Goal: Information Seeking & Learning: Learn about a topic

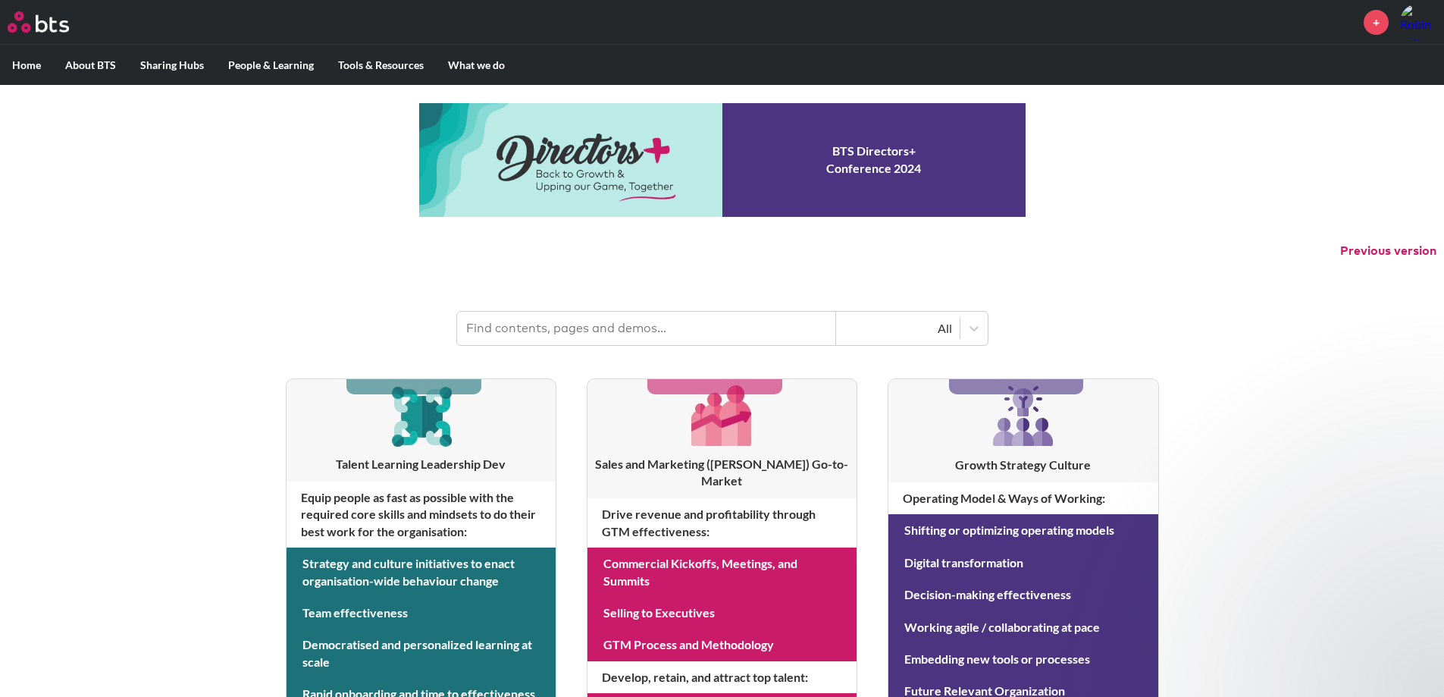
click at [510, 326] on input "text" at bounding box center [646, 328] width 379 height 33
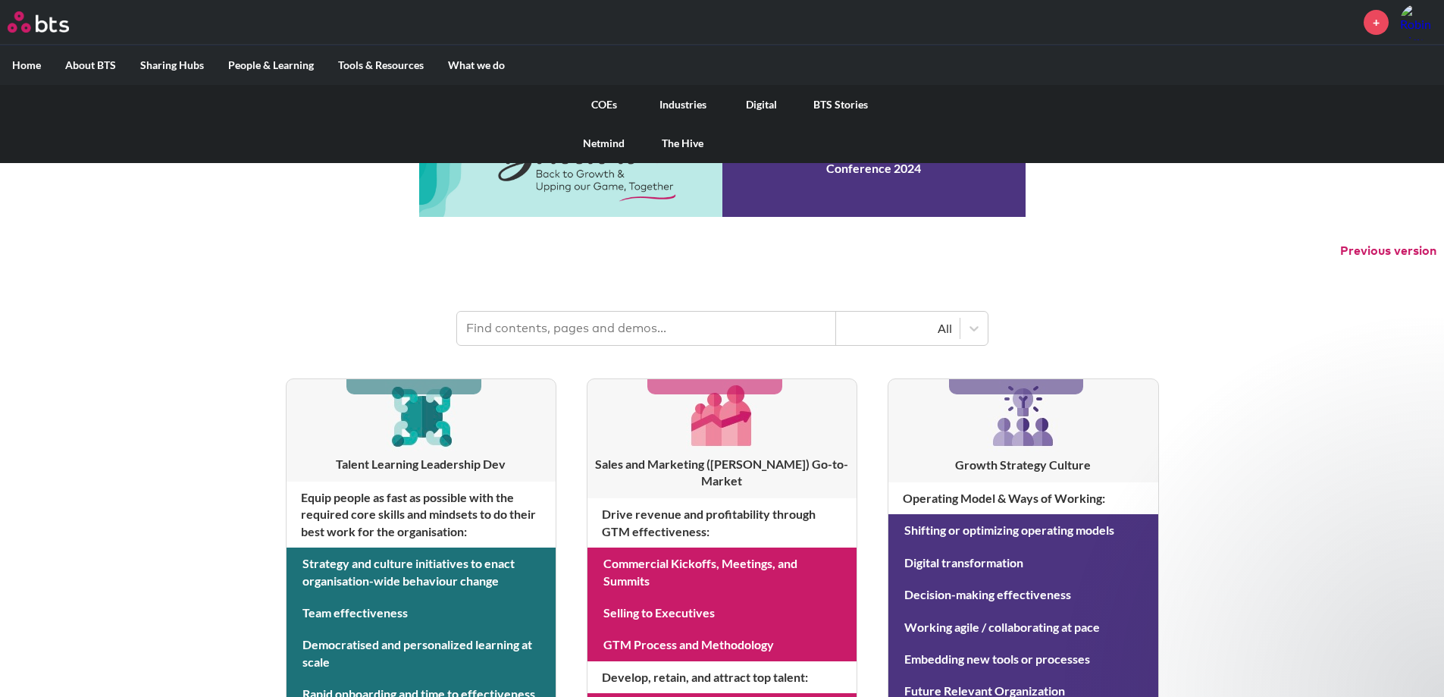
click at [605, 101] on link "COEs" at bounding box center [604, 104] width 79 height 39
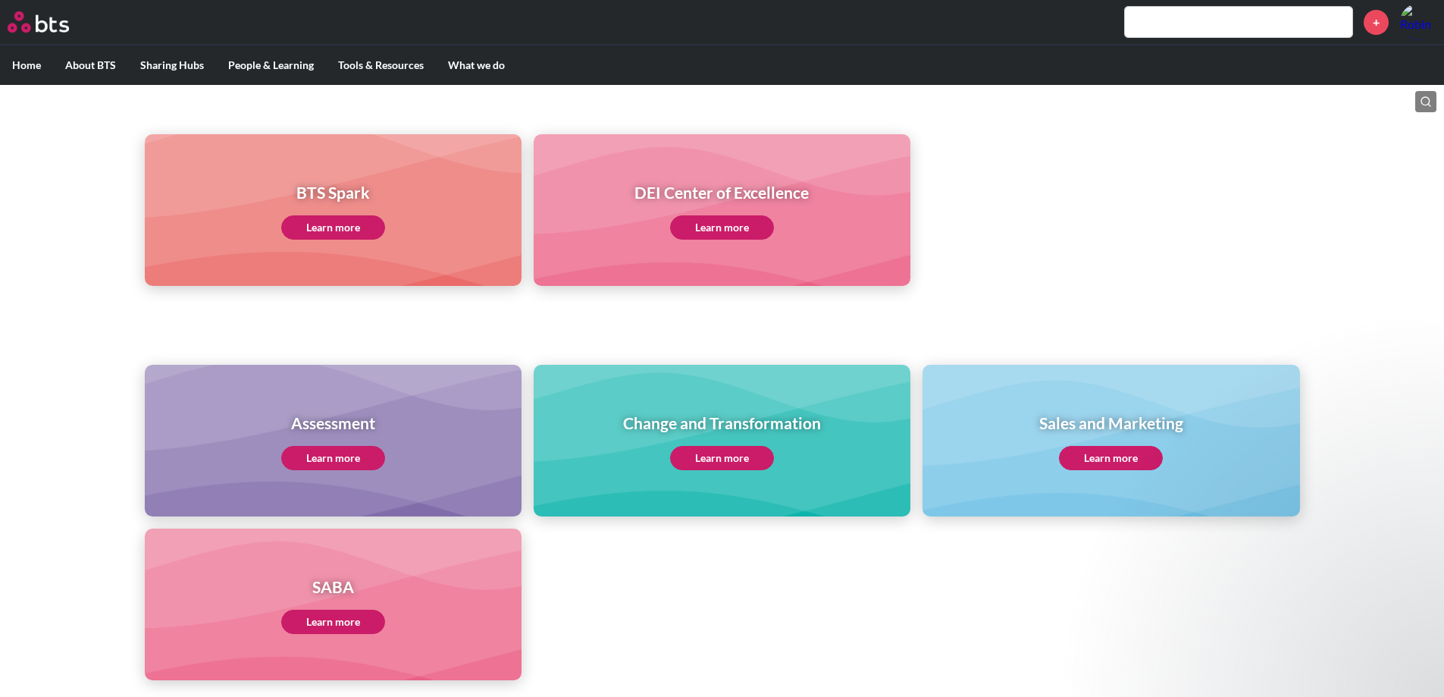
scroll to position [455, 0]
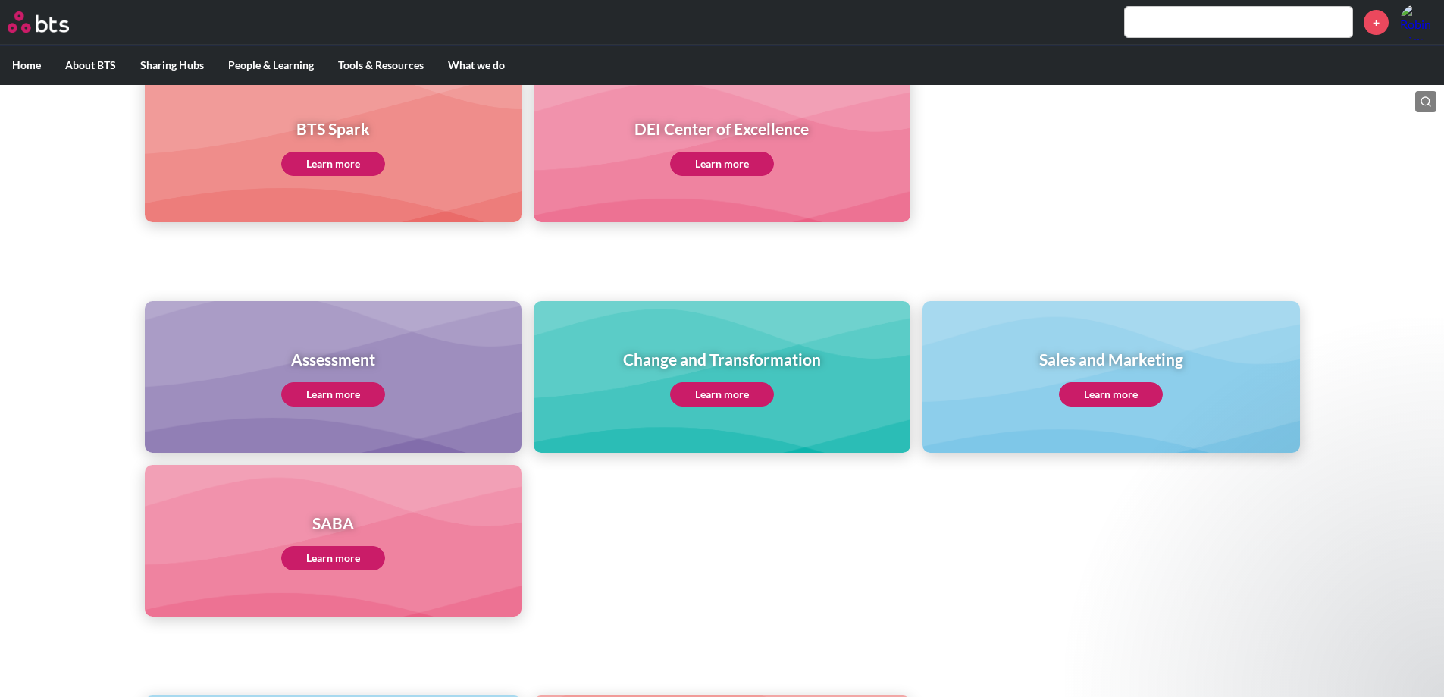
click at [689, 400] on link "Learn more" at bounding box center [722, 394] width 104 height 24
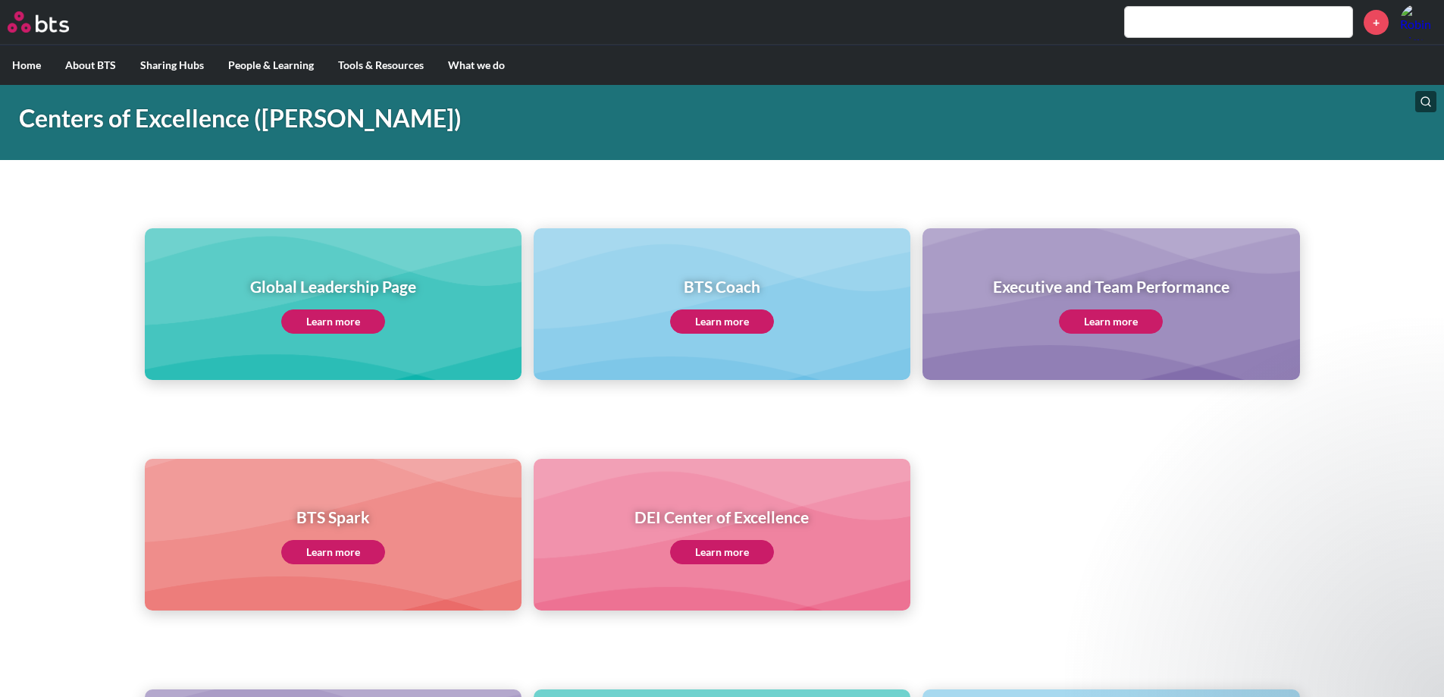
scroll to position [0, 0]
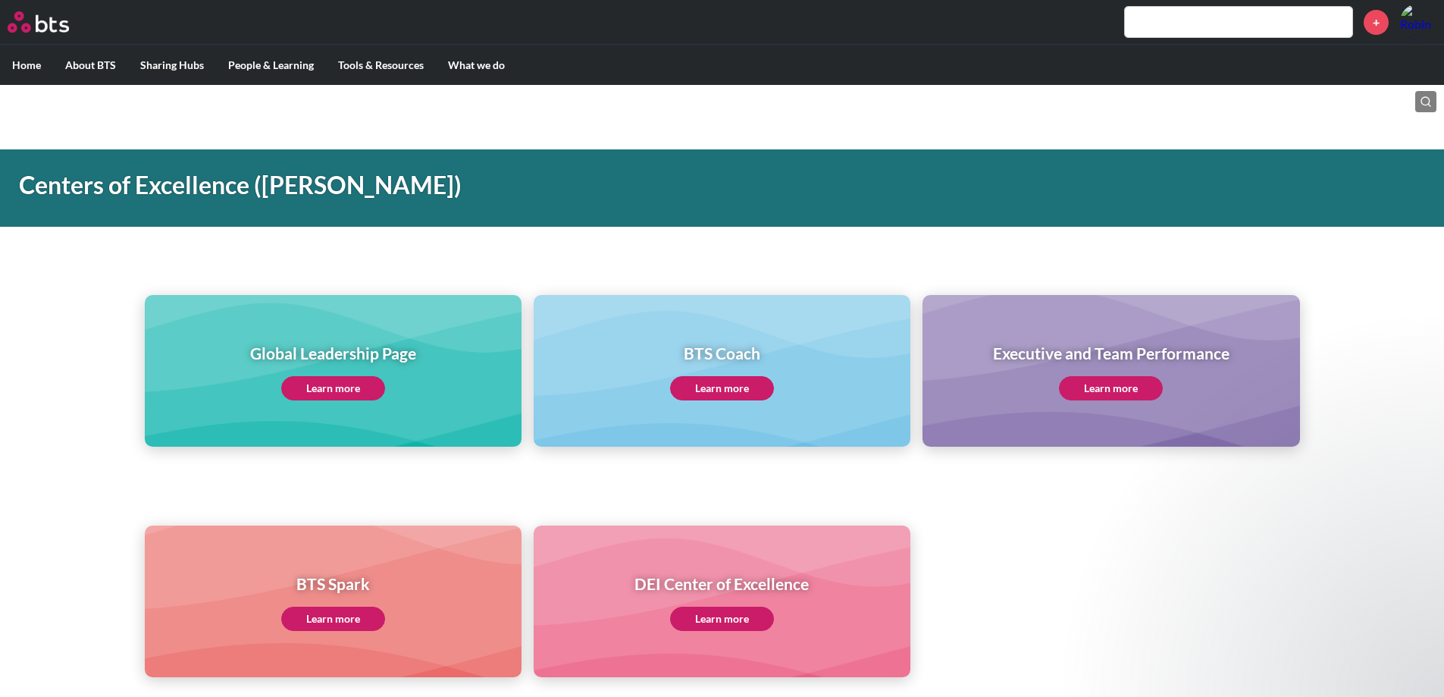
click at [33, 64] on label "Home" at bounding box center [26, 64] width 53 height 39
click at [0, 0] on input "Home" at bounding box center [0, 0] width 0 height 0
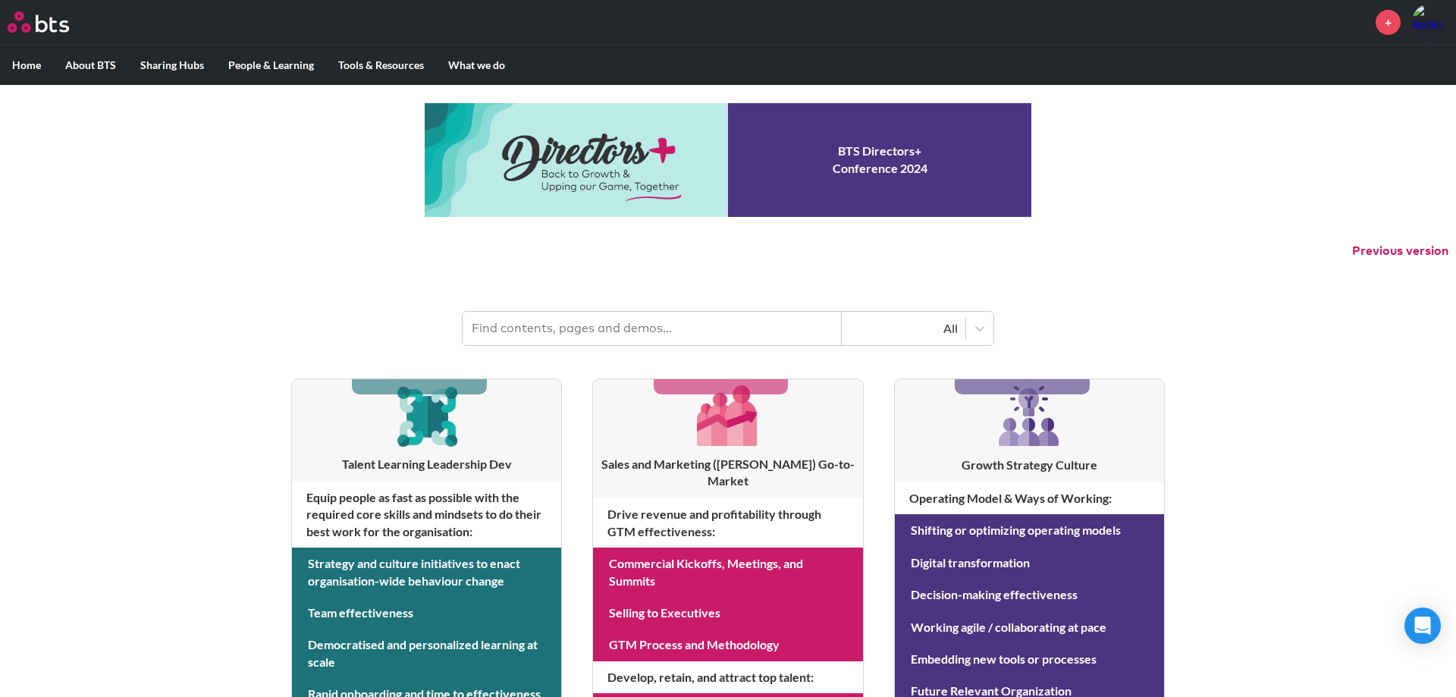
click at [511, 327] on input "text" at bounding box center [651, 328] width 379 height 33
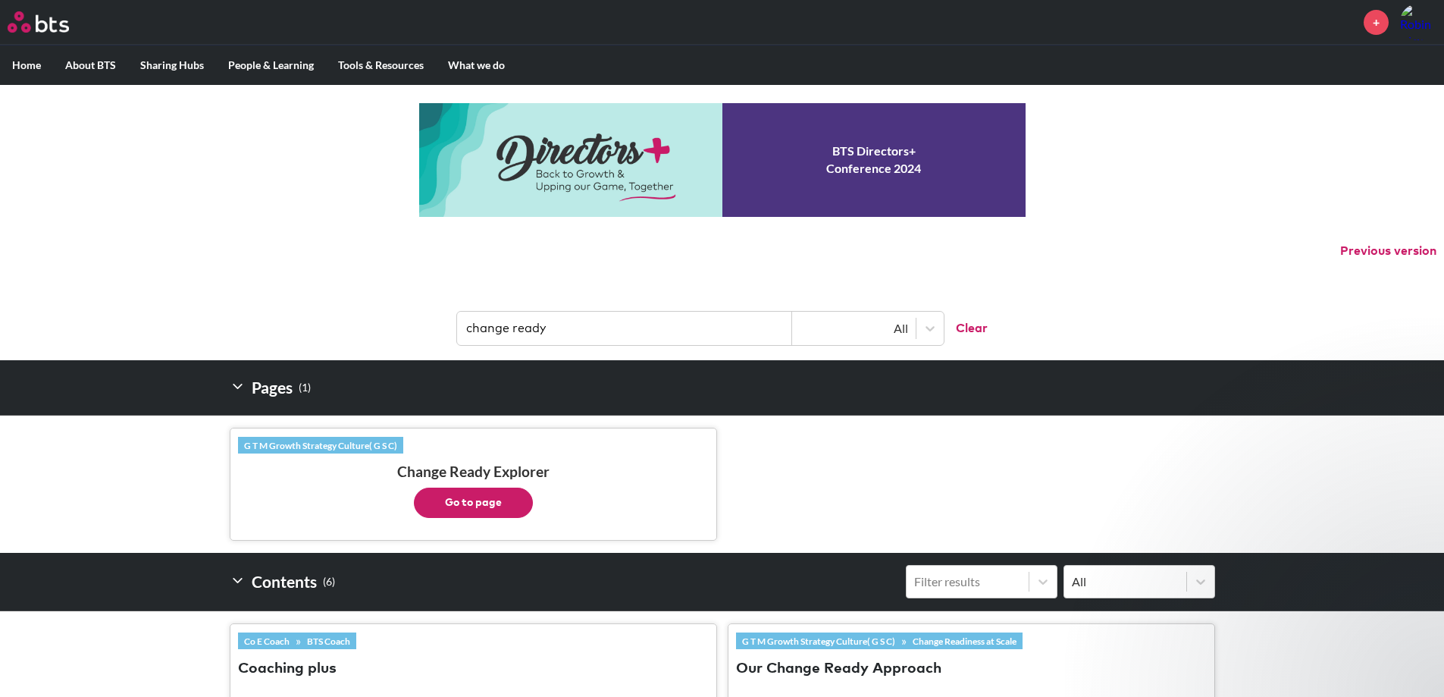
type input "change ready"
click at [476, 487] on button "Go to page" at bounding box center [473, 502] width 119 height 30
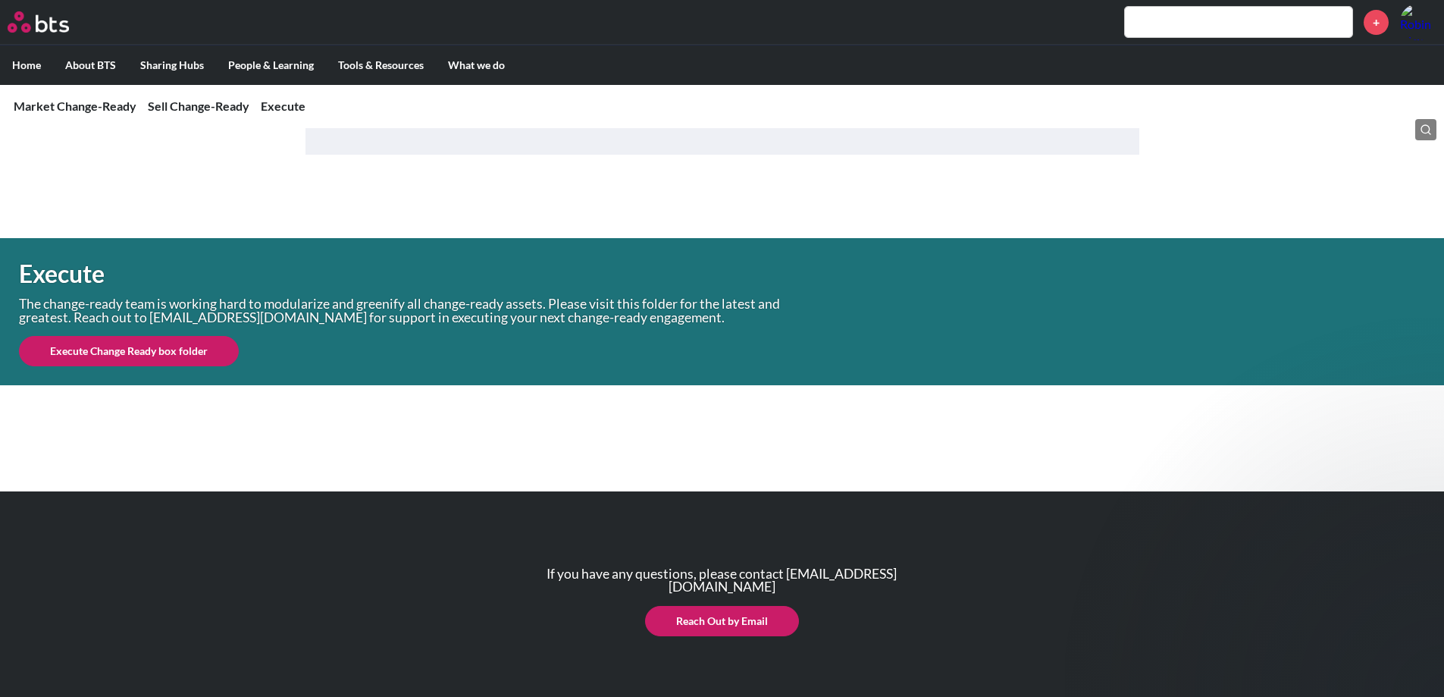
scroll to position [1479, 0]
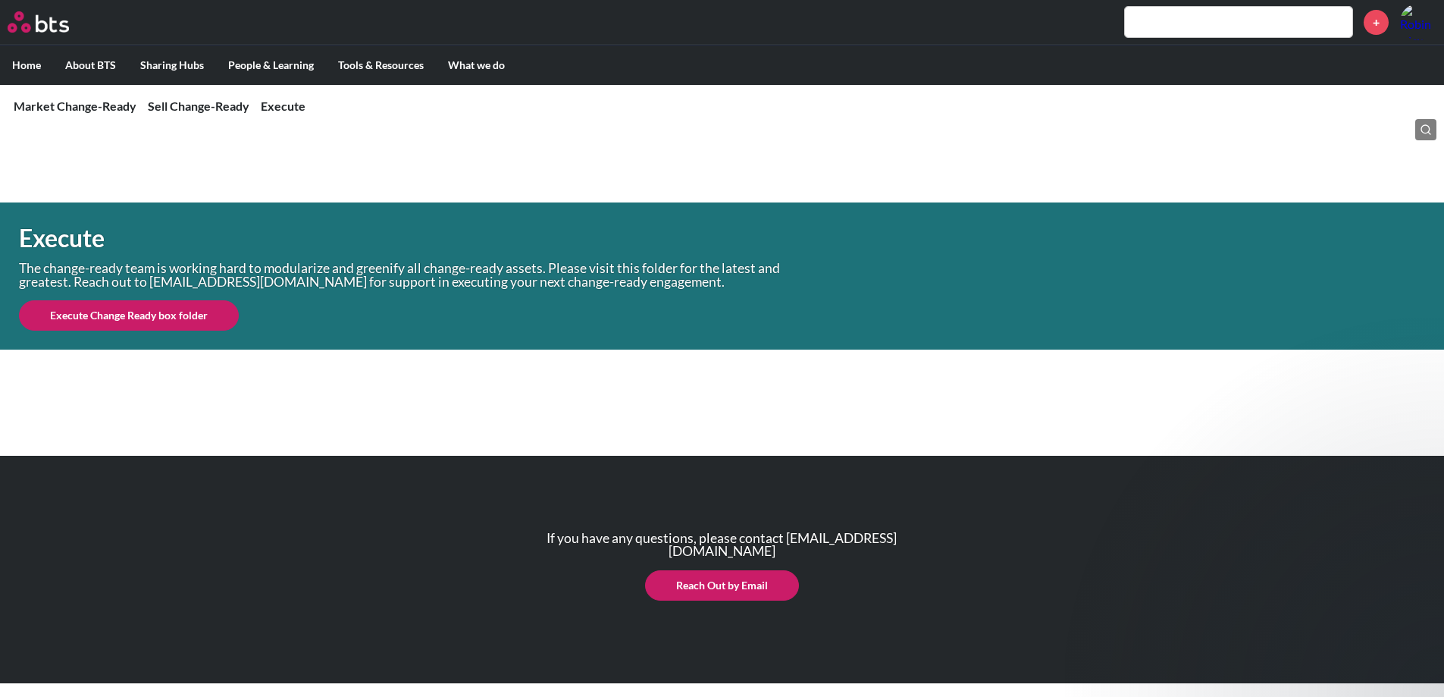
click at [155, 321] on link "Execute Change Ready box folder" at bounding box center [129, 315] width 220 height 30
